Goal: Task Accomplishment & Management: Manage account settings

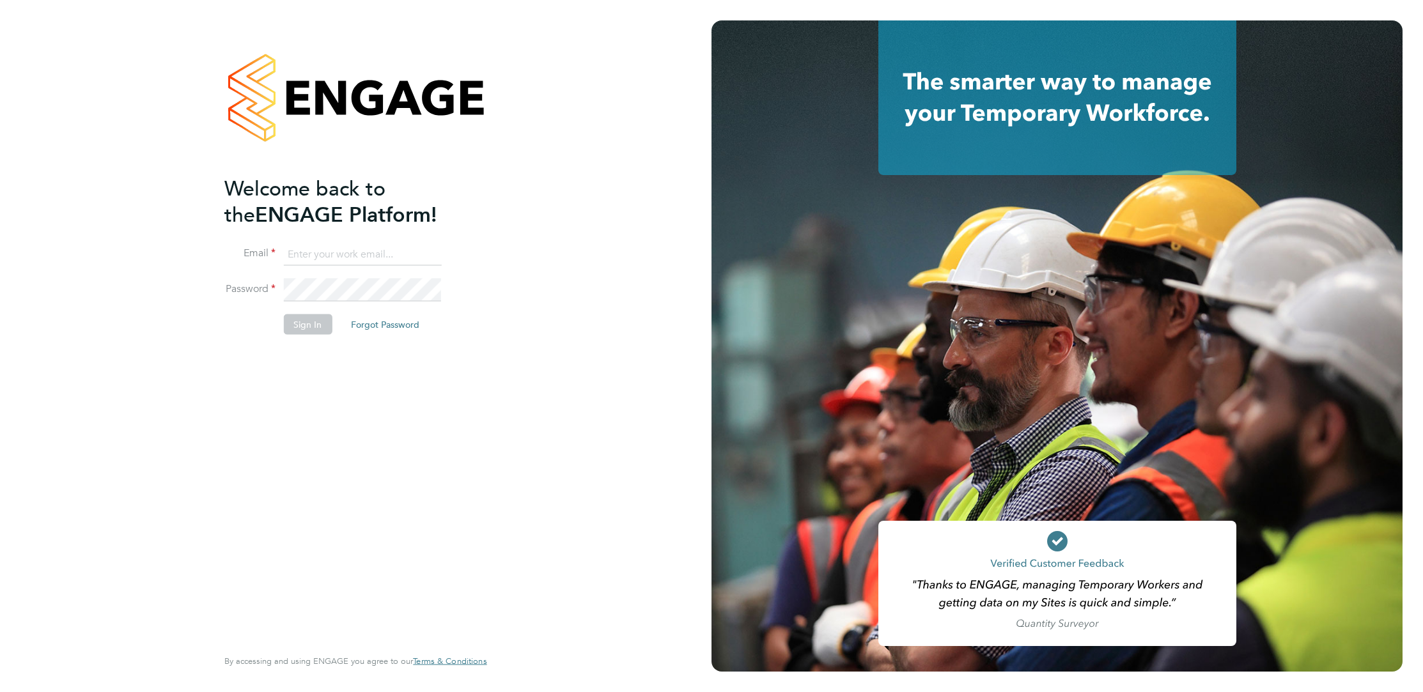
type input "[PERSON_NAME][EMAIL_ADDRESS][PERSON_NAME][DOMAIN_NAME]"
click at [311, 318] on button "Sign In" at bounding box center [307, 324] width 49 height 20
click at [311, 321] on div "Sorry, we are having problems connecting to our services." at bounding box center [355, 346] width 711 height 692
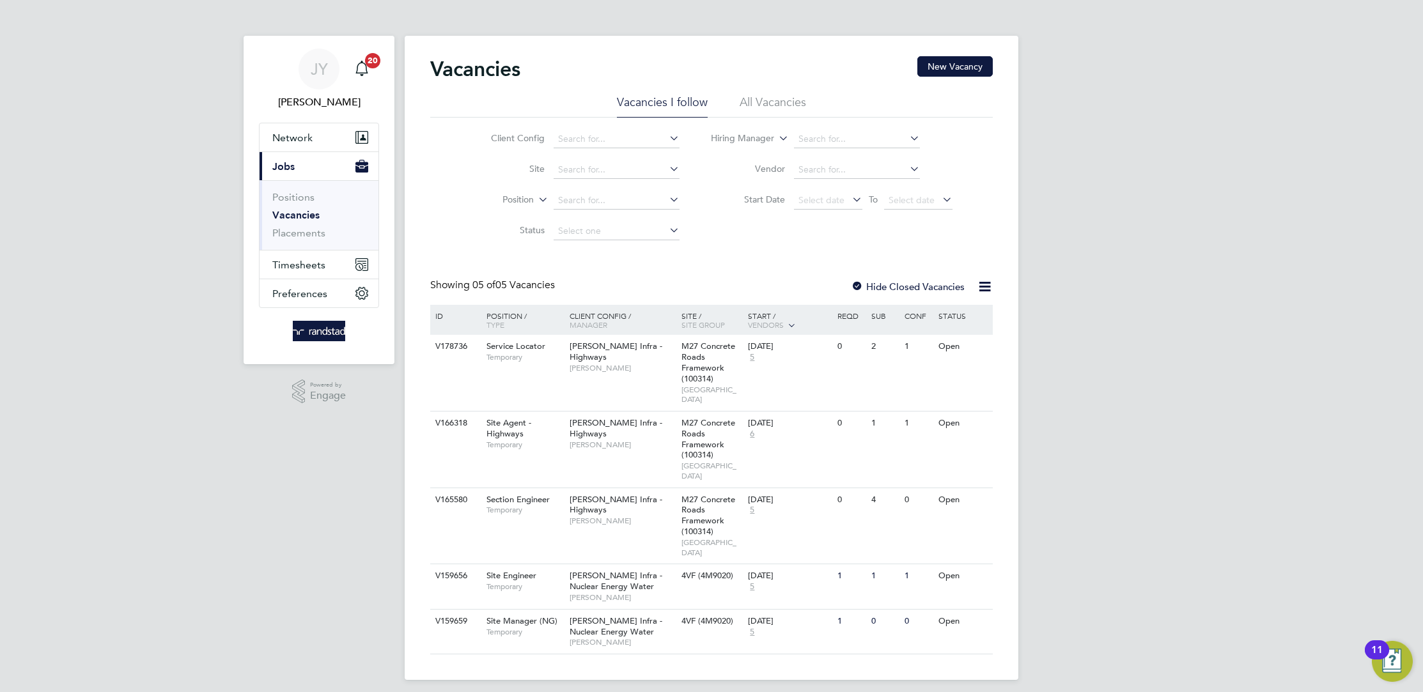
click at [295, 239] on li "Placements" at bounding box center [320, 233] width 96 height 13
click at [295, 238] on link "Placements" at bounding box center [298, 233] width 53 height 12
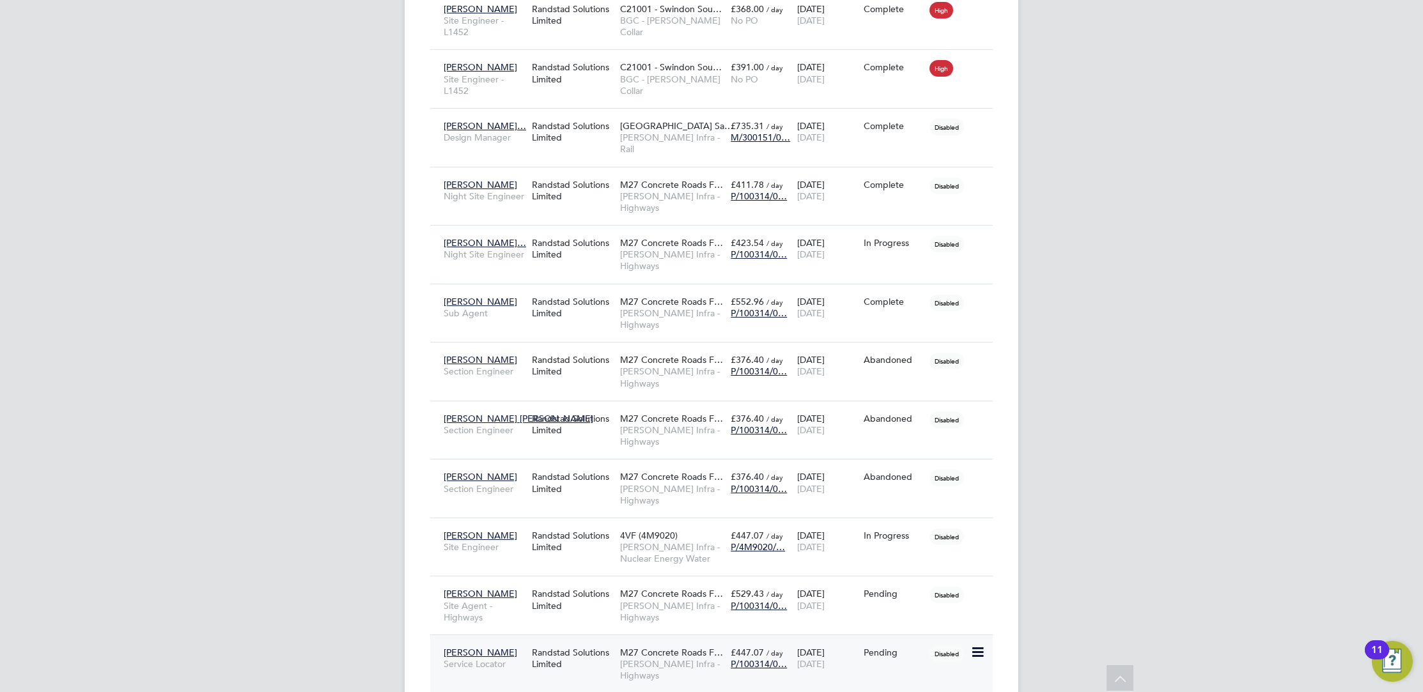
click at [610, 640] on div "Randstad Solutions Limited" at bounding box center [573, 658] width 88 height 36
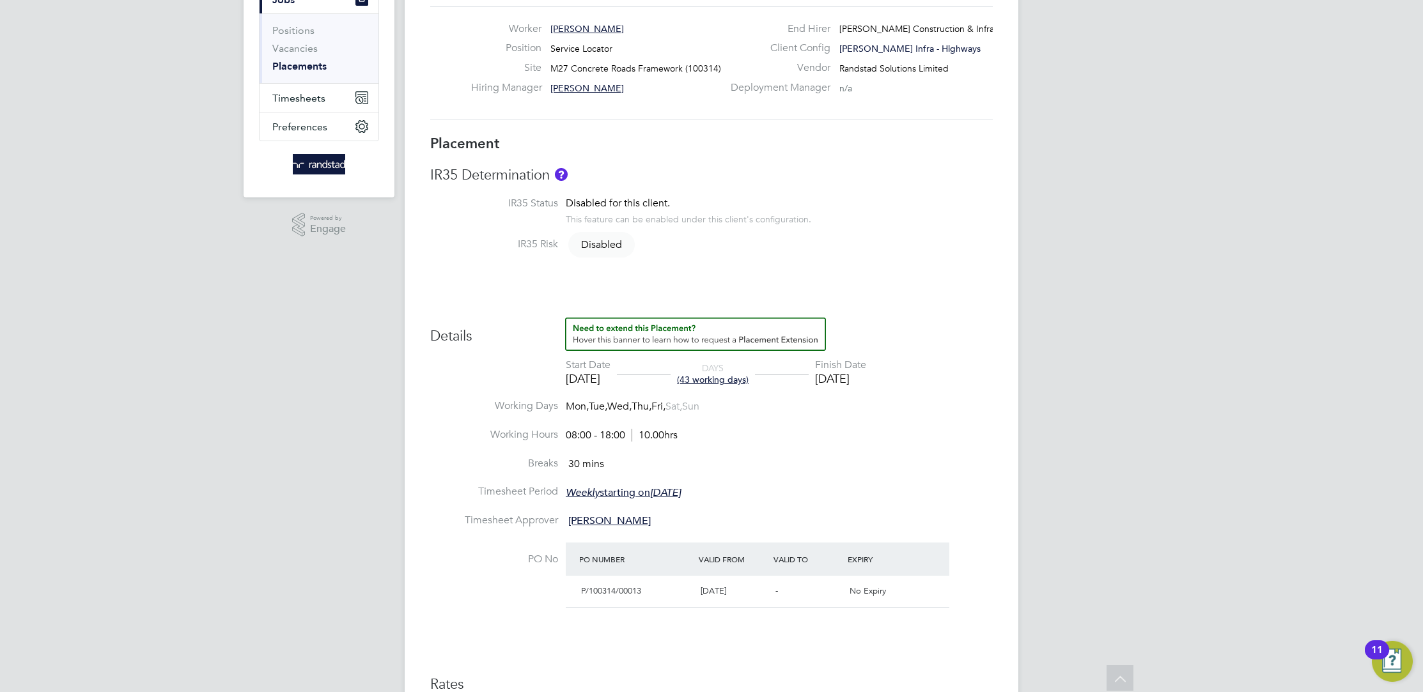
scroll to position [86, 0]
